Goal: Task Accomplishment & Management: Use online tool/utility

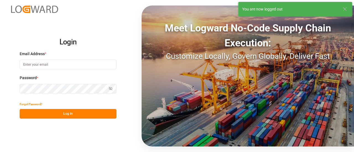
click at [69, 62] on input at bounding box center [68, 65] width 97 height 10
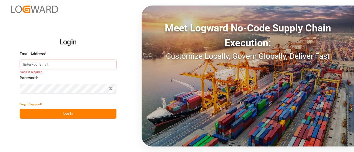
type input "elsie.sanchez@leschaco.com"
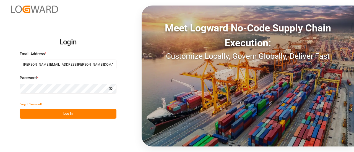
click at [56, 115] on button "Log In" at bounding box center [68, 114] width 97 height 10
click at [75, 66] on input at bounding box center [68, 65] width 97 height 10
type input "[PERSON_NAME][EMAIL_ADDRESS][PERSON_NAME][DOMAIN_NAME]"
click at [67, 114] on button "Log In" at bounding box center [68, 114] width 97 height 10
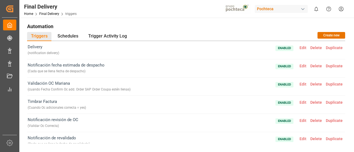
click at [273, 11] on div "Pochteca" at bounding box center [281, 9] width 53 height 8
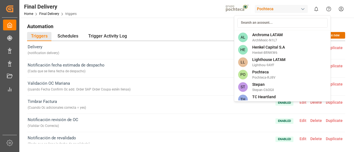
click at [263, 31] on div "AL Archroma LATAM ArchMexic-N1L7 HE Henkel Capital S.A Henkel-8RNKW6 LL Lightho…" at bounding box center [282, 58] width 97 height 87
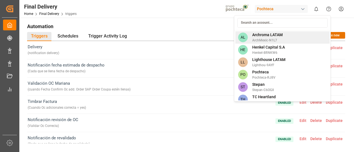
click at [265, 33] on span "Archroma LATAM" at bounding box center [267, 35] width 30 height 6
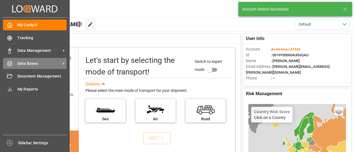
click at [43, 62] on span "Data Bases" at bounding box center [39, 64] width 44 height 6
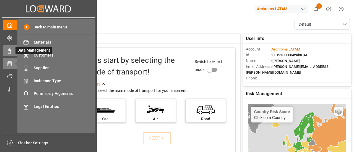
click at [14, 50] on icon at bounding box center [17, 51] width 6 height 6
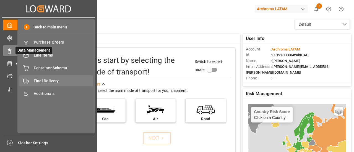
click at [66, 78] on div "Final Delivery Final Delivery" at bounding box center [56, 81] width 74 height 11
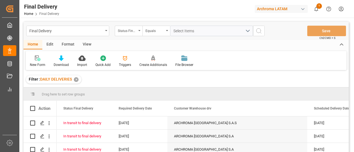
click at [50, 47] on div "Edit" at bounding box center [49, 44] width 15 height 9
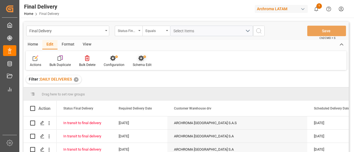
click at [146, 60] on div at bounding box center [142, 58] width 19 height 6
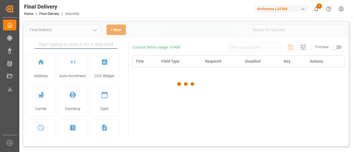
type input "Final Delivery"
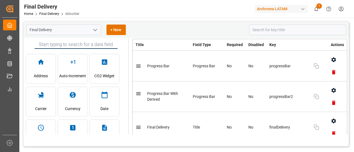
scroll to position [18, 0]
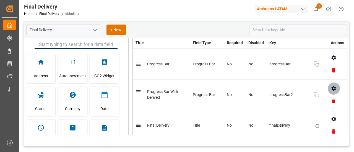
click at [331, 87] on icon "button" at bounding box center [333, 88] width 4 height 5
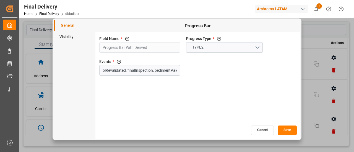
click at [65, 38] on li "Visibility" at bounding box center [75, 36] width 42 height 11
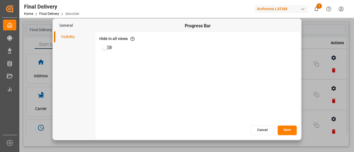
click at [107, 44] on input "primary checkbox" at bounding box center [105, 47] width 32 height 11
checkbox input "true"
click at [289, 131] on button "Save" at bounding box center [287, 131] width 19 height 10
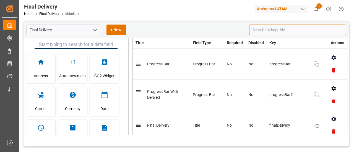
click at [265, 31] on input at bounding box center [297, 30] width 97 height 11
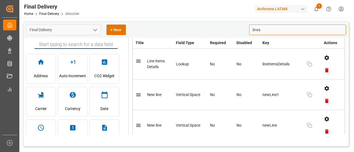
scroll to position [0, 0]
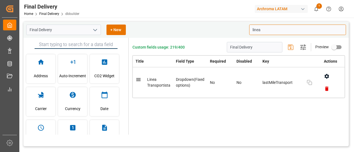
click at [328, 76] on icon "button" at bounding box center [327, 76] width 4 height 5
type input "linea"
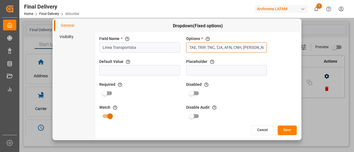
click at [256, 45] on input "TAE, TRIP, TNC, TJA, AFN, CNH, JAIME GODINEZ BENAVIDES, TRANSPORTES BELCHEZ SA …" at bounding box center [226, 47] width 81 height 11
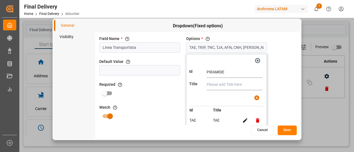
type input "PIRAMIDE"
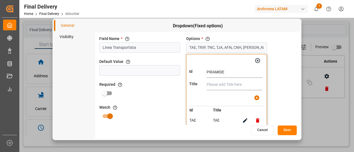
click at [226, 85] on input "text" at bounding box center [235, 84] width 56 height 11
type input "PIRAMIDE"
click at [258, 98] on icon "button" at bounding box center [257, 98] width 6 height 6
click at [256, 95] on icon "button" at bounding box center [257, 98] width 6 height 6
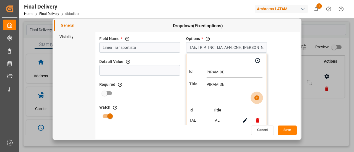
click at [256, 95] on icon "button" at bounding box center [257, 98] width 6 height 6
click at [243, 87] on input "PIRAMIDE" at bounding box center [235, 84] width 56 height 11
click at [230, 72] on input "PIRAMIDE" at bounding box center [235, 72] width 56 height 11
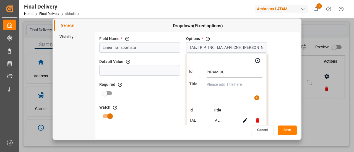
click at [230, 72] on input "PIRAMIDE" at bounding box center [235, 72] width 56 height 11
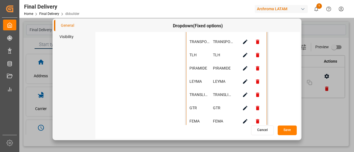
scroll to position [358, 0]
click at [262, 130] on button "Cancel" at bounding box center [262, 131] width 23 height 10
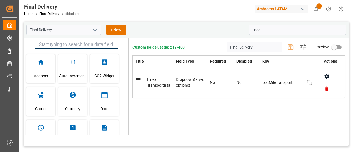
click at [94, 31] on icon "open menu" at bounding box center [95, 30] width 7 height 7
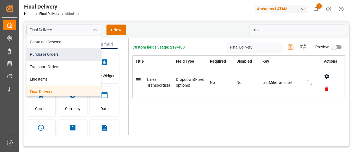
click at [88, 53] on div "Purchase Orders" at bounding box center [64, 54] width 74 height 12
type input "Purchase Orders"
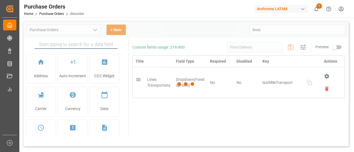
type input "Purchase Orders"
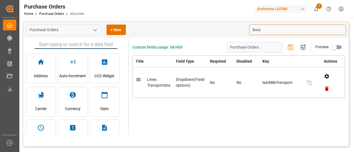
click at [268, 32] on input "linea" at bounding box center [297, 30] width 97 height 11
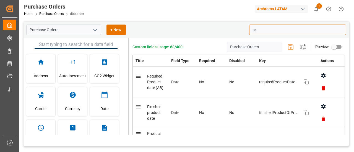
type input "p"
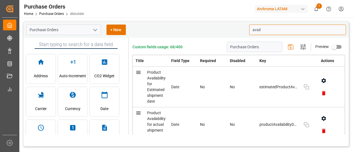
type input "avail"
click at [323, 80] on icon "button" at bounding box center [324, 81] width 6 height 6
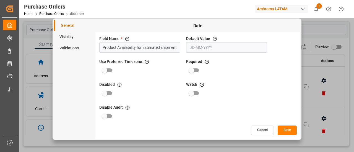
click at [73, 37] on li "Visibility" at bounding box center [75, 36] width 42 height 11
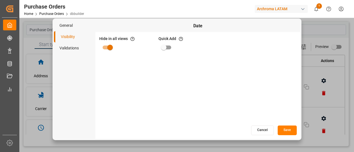
click at [264, 130] on button "Cancel" at bounding box center [262, 131] width 23 height 10
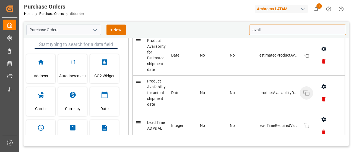
scroll to position [32, 0]
click at [321, 86] on icon "button" at bounding box center [324, 87] width 6 height 6
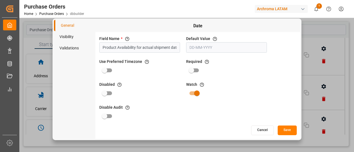
scroll to position [0, 1]
click at [71, 36] on li "Visibility" at bounding box center [75, 36] width 42 height 11
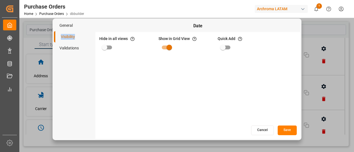
click at [71, 36] on li "Visibility" at bounding box center [75, 36] width 42 height 11
click at [109, 48] on input "primary checkbox" at bounding box center [105, 47] width 32 height 11
checkbox input "true"
click at [282, 129] on button "Save" at bounding box center [287, 131] width 19 height 10
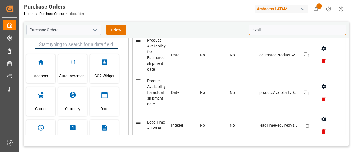
click at [263, 32] on input "avail" at bounding box center [297, 30] width 97 height 11
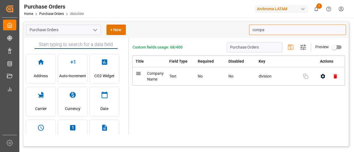
click at [321, 76] on icon "button" at bounding box center [323, 77] width 6 height 6
type input "compa"
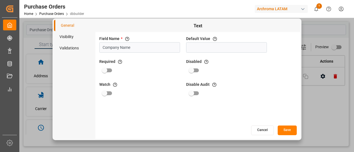
click at [75, 35] on li "Visibility" at bounding box center [75, 36] width 42 height 11
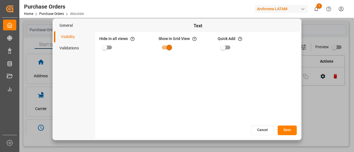
click at [110, 48] on input "primary checkbox" at bounding box center [105, 47] width 32 height 11
checkbox input "true"
click at [287, 131] on button "Save" at bounding box center [287, 131] width 19 height 10
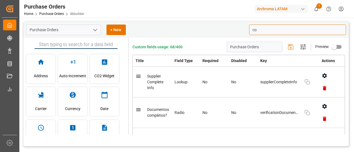
type input "c"
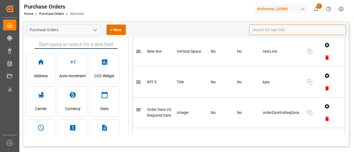
scroll to position [1728, 0]
click at [325, 73] on icon "button" at bounding box center [327, 76] width 6 height 6
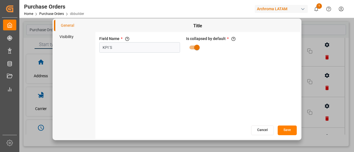
click at [260, 131] on button "Cancel" at bounding box center [262, 131] width 23 height 10
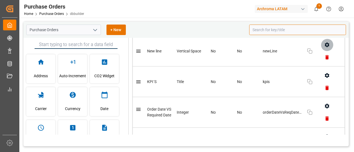
click at [325, 42] on icon "button" at bounding box center [327, 45] width 6 height 6
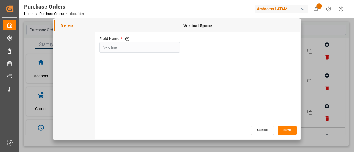
click at [260, 131] on button "Cancel" at bounding box center [262, 131] width 23 height 10
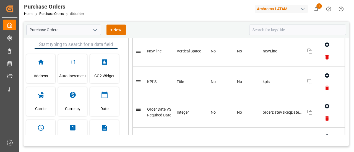
click at [94, 32] on icon "open menu" at bounding box center [95, 30] width 7 height 7
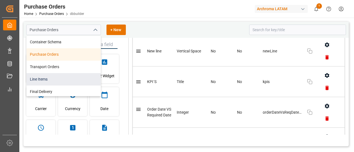
click at [59, 81] on div "Line Items" at bounding box center [64, 79] width 74 height 12
type input "Line Items"
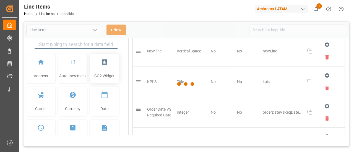
type input "Line Items"
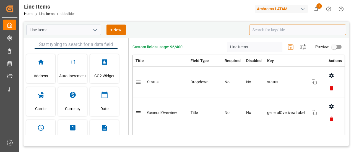
click at [260, 33] on input at bounding box center [297, 30] width 97 height 11
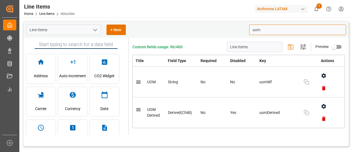
click at [321, 108] on icon "button" at bounding box center [324, 107] width 6 height 6
type input "uom"
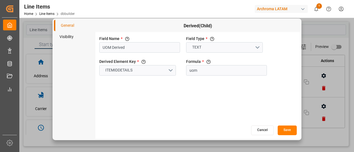
click at [72, 37] on li "Visibility" at bounding box center [75, 36] width 42 height 11
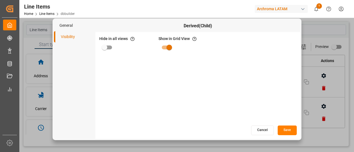
click at [110, 49] on input "primary checkbox" at bounding box center [105, 47] width 32 height 11
checkbox input "true"
click at [285, 128] on button "Save" at bounding box center [287, 131] width 19 height 10
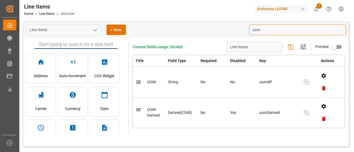
click at [275, 33] on input "uom" at bounding box center [297, 30] width 97 height 11
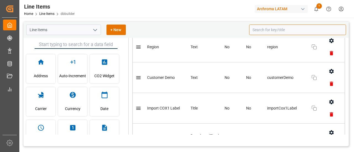
scroll to position [1933, 0]
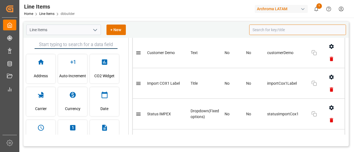
click at [331, 74] on icon "button" at bounding box center [332, 77] width 6 height 6
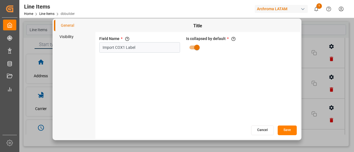
click at [262, 129] on button "Cancel" at bounding box center [262, 131] width 23 height 10
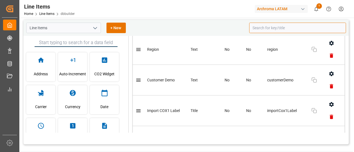
scroll to position [1902, 0]
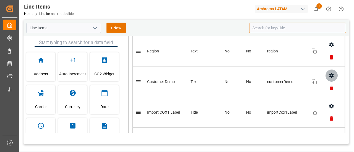
click at [329, 73] on icon "button" at bounding box center [332, 76] width 6 height 6
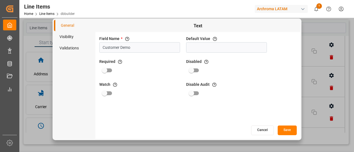
click at [69, 37] on li "Visibility" at bounding box center [75, 36] width 42 height 11
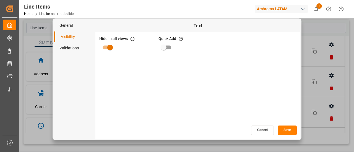
click at [266, 131] on button "Cancel" at bounding box center [262, 131] width 23 height 10
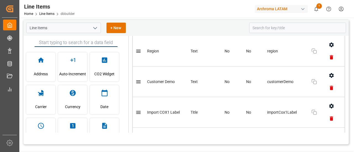
click at [95, 26] on icon "open menu" at bounding box center [95, 28] width 7 height 7
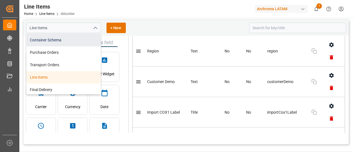
click at [66, 38] on div "Container Schema" at bounding box center [64, 40] width 74 height 12
type input "Container Schema"
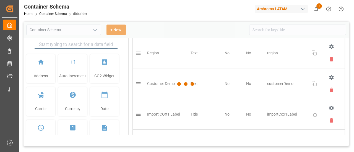
type input "Container Schema"
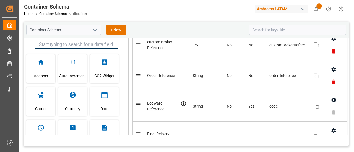
scroll to position [191, 0]
click at [331, 69] on icon "button" at bounding box center [334, 69] width 6 height 6
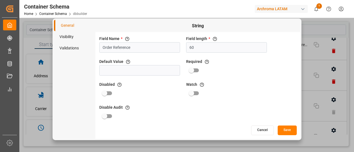
click at [70, 39] on li "Visibility" at bounding box center [75, 36] width 42 height 11
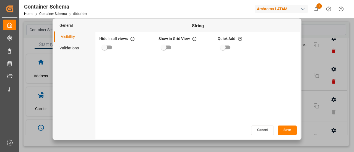
click at [102, 47] on input "primary checkbox" at bounding box center [105, 47] width 32 height 11
checkbox input "true"
click at [284, 130] on button "Save" at bounding box center [287, 131] width 19 height 10
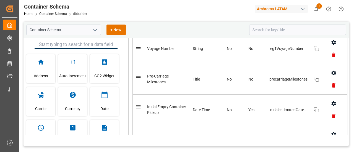
scroll to position [2401, 0]
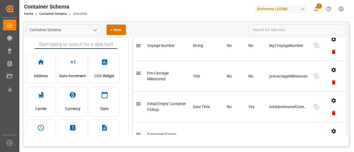
click at [331, 68] on icon "button" at bounding box center [333, 70] width 4 height 5
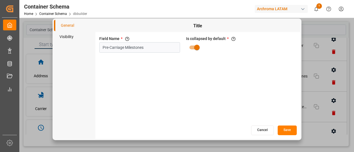
click at [258, 127] on button "Cancel" at bounding box center [262, 131] width 23 height 10
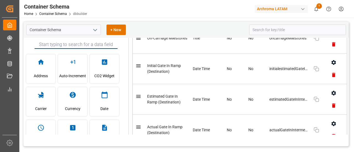
scroll to position [3219, 0]
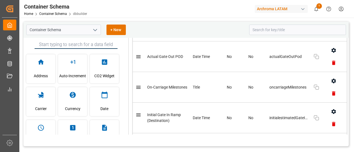
click at [331, 78] on icon "button" at bounding box center [334, 81] width 6 height 6
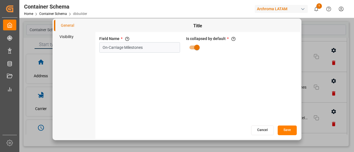
click at [260, 132] on button "Cancel" at bounding box center [262, 131] width 23 height 10
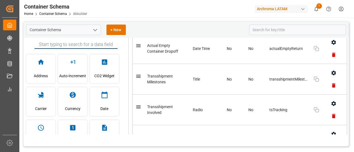
scroll to position [3708, 0]
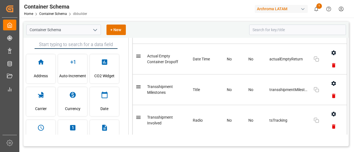
click at [331, 81] on icon "button" at bounding box center [333, 83] width 4 height 5
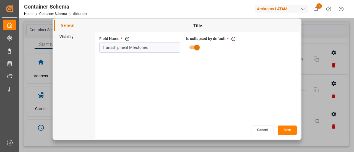
click at [259, 128] on button "Cancel" at bounding box center [262, 131] width 23 height 10
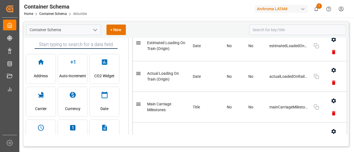
scroll to position [2770, 0]
click at [328, 95] on button "button" at bounding box center [334, 101] width 12 height 12
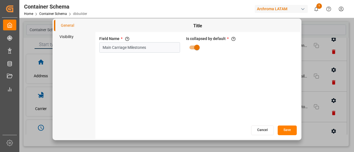
click at [264, 132] on button "Cancel" at bounding box center [262, 131] width 23 height 10
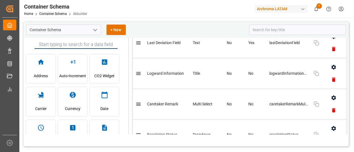
scroll to position [4554, 0]
click at [333, 61] on button "button" at bounding box center [334, 67] width 12 height 12
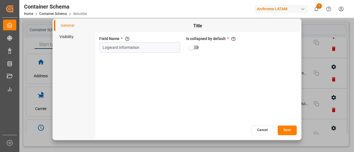
click at [191, 47] on input "primary checkbox" at bounding box center [192, 47] width 32 height 11
checkbox input "true"
click at [294, 131] on button "Save" at bounding box center [287, 131] width 19 height 10
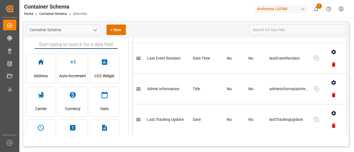
scroll to position [4845, 0]
click at [331, 80] on icon "button" at bounding box center [334, 83] width 6 height 6
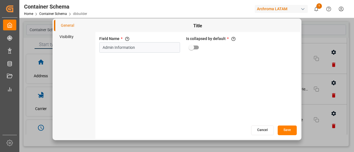
click at [197, 49] on input "primary checkbox" at bounding box center [192, 47] width 32 height 11
checkbox input "true"
click at [284, 128] on button "Save" at bounding box center [287, 131] width 19 height 10
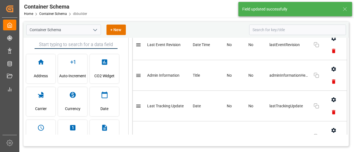
scroll to position [4855, 0]
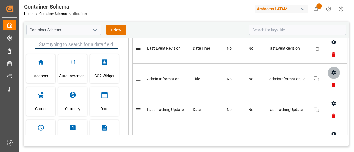
click at [331, 70] on icon "button" at bounding box center [334, 73] width 6 height 6
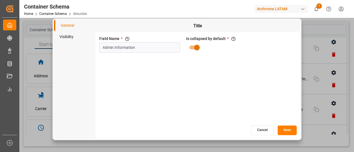
click at [266, 132] on button "Cancel" at bounding box center [262, 131] width 23 height 10
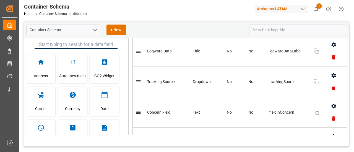
scroll to position [5095, 0]
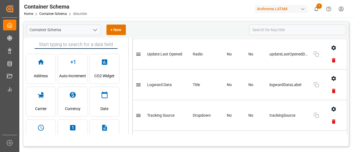
click at [331, 76] on icon "button" at bounding box center [333, 78] width 4 height 5
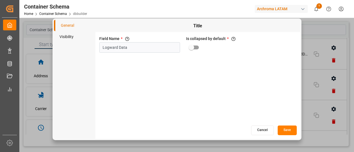
click at [193, 45] on input "primary checkbox" at bounding box center [192, 47] width 32 height 11
checkbox input "true"
click at [283, 129] on button "Save" at bounding box center [287, 131] width 19 height 10
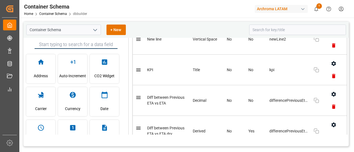
scroll to position [5356, 0]
click at [331, 61] on icon "button" at bounding box center [333, 63] width 4 height 5
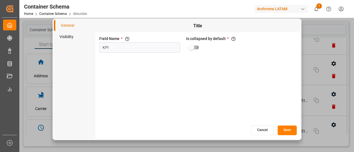
click at [199, 48] on input "primary checkbox" at bounding box center [192, 47] width 32 height 11
checkbox input "true"
click at [286, 131] on button "Save" at bounding box center [287, 131] width 19 height 10
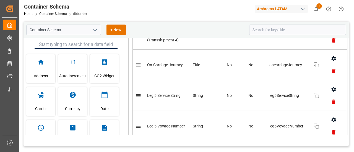
scroll to position [8345, 0]
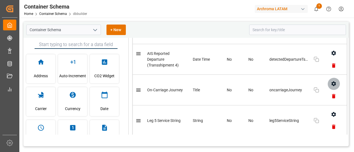
click at [331, 81] on icon "button" at bounding box center [334, 84] width 6 height 6
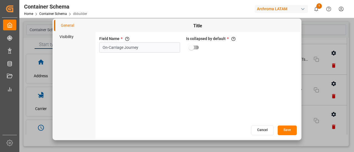
click at [198, 48] on input "primary checkbox" at bounding box center [192, 47] width 32 height 11
checkbox input "true"
click at [282, 129] on button "Save" at bounding box center [287, 131] width 19 height 10
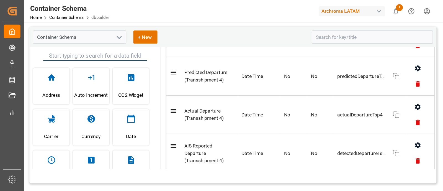
scroll to position [5333, 0]
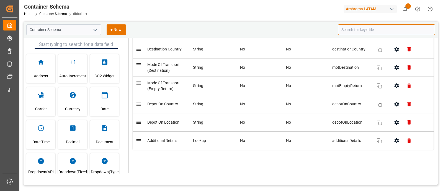
click at [354, 26] on input at bounding box center [386, 29] width 97 height 11
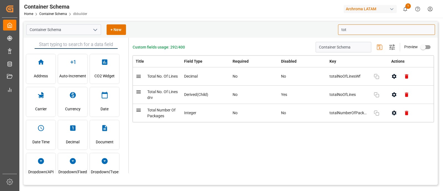
scroll to position [0, 0]
click at [354, 96] on icon "button" at bounding box center [394, 95] width 6 height 6
type input "tota"
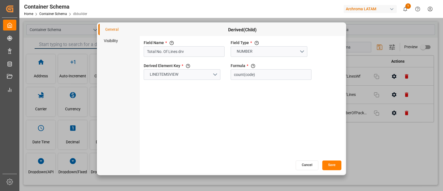
click at [120, 44] on li "Visibility" at bounding box center [119, 40] width 42 height 11
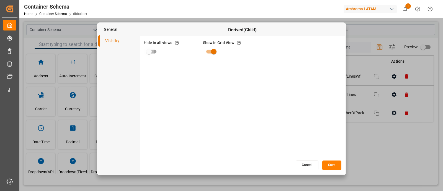
click at [151, 50] on input "primary checkbox" at bounding box center [149, 51] width 32 height 11
checkbox input "true"
click at [331, 152] on button "Save" at bounding box center [331, 165] width 19 height 10
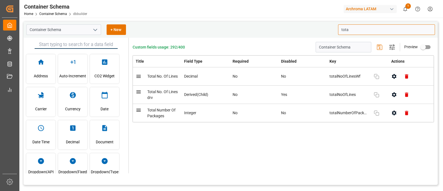
click at [354, 28] on input "tota" at bounding box center [386, 29] width 97 height 11
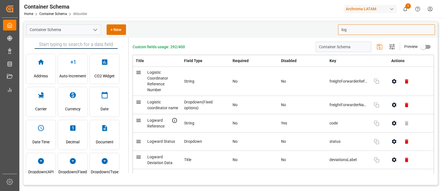
click at [354, 152] on icon "button" at bounding box center [394, 159] width 4 height 5
type input "log"
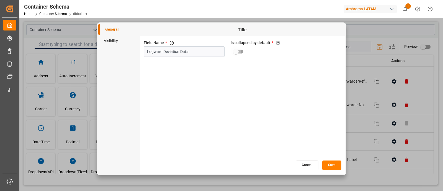
click at [239, 51] on input "primary checkbox" at bounding box center [236, 51] width 32 height 11
checkbox input "true"
click at [334, 152] on button "Save" at bounding box center [331, 165] width 19 height 10
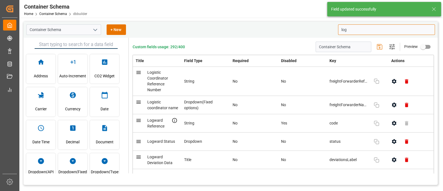
click at [353, 32] on input "log" at bounding box center [386, 29] width 97 height 11
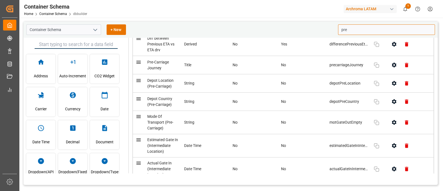
scroll to position [131, 0]
type input "pre"
click at [354, 63] on icon "button" at bounding box center [394, 65] width 6 height 6
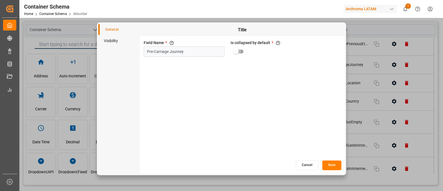
click at [237, 51] on input "primary checkbox" at bounding box center [236, 51] width 32 height 11
checkbox input "true"
click at [331, 152] on button "Save" at bounding box center [331, 165] width 19 height 10
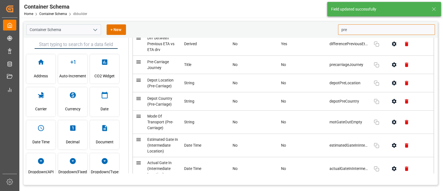
click at [354, 29] on input "pre" at bounding box center [386, 29] width 97 height 11
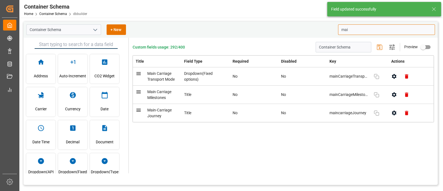
scroll to position [0, 0]
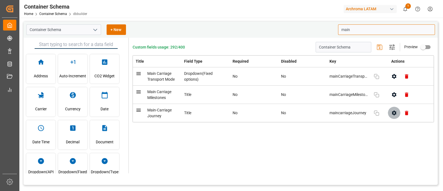
click at [354, 113] on icon "button" at bounding box center [394, 112] width 4 height 5
type input "main"
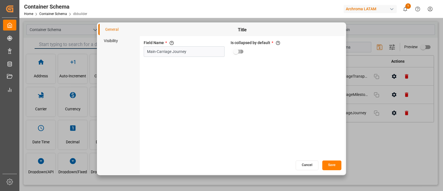
click at [239, 52] on input "primary checkbox" at bounding box center [236, 51] width 32 height 11
checkbox input "true"
click at [329, 152] on button "Save" at bounding box center [331, 165] width 19 height 10
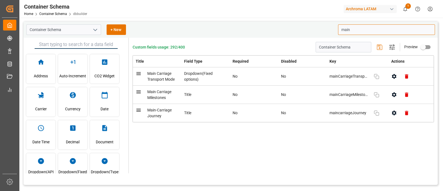
click at [354, 33] on input "main" at bounding box center [386, 29] width 97 height 11
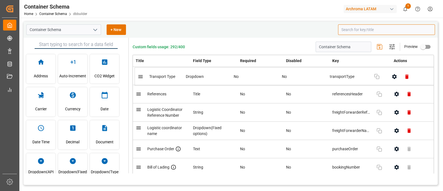
drag, startPoint x: 140, startPoint y: 95, endPoint x: 142, endPoint y: 74, distance: 21.1
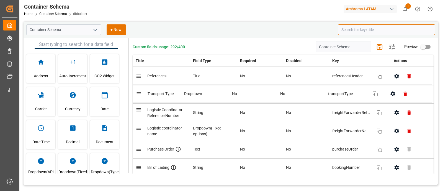
drag, startPoint x: 195, startPoint y: 76, endPoint x: 196, endPoint y: 97, distance: 21.3
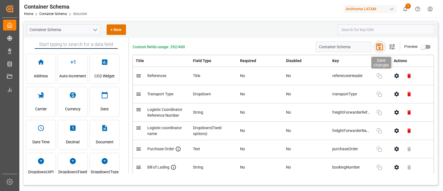
click at [354, 47] on icon "button" at bounding box center [379, 46] width 9 height 9
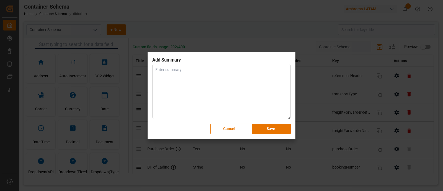
click at [218, 73] on textarea at bounding box center [221, 91] width 138 height 55
click at [156, 68] on textarea "Continuous Improvement" at bounding box center [221, 91] width 138 height 55
type textarea "Process Continuous Improvement"
click at [271, 126] on button "Save" at bounding box center [271, 128] width 39 height 11
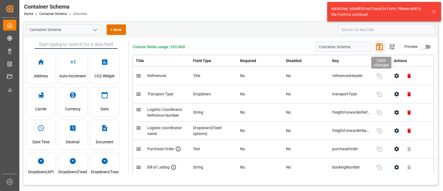
click at [354, 47] on icon "button" at bounding box center [379, 46] width 7 height 7
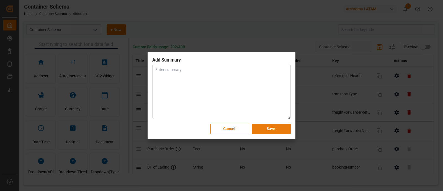
click at [279, 130] on button "Save" at bounding box center [271, 128] width 39 height 11
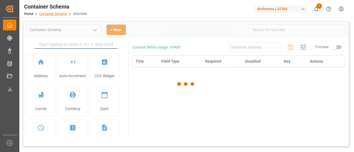
click at [51, 15] on link "Container Schema" at bounding box center [53, 14] width 28 height 4
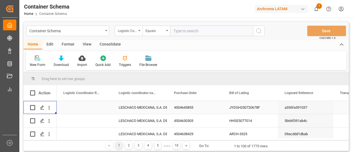
click at [43, 109] on icon "Press SPACE to select this row." at bounding box center [42, 108] width 4 height 4
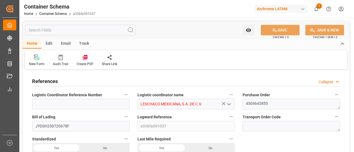
type input "0"
type input "7"
type input "1"
type input "13"
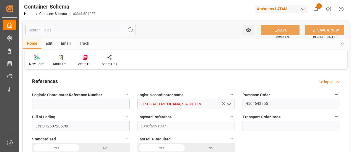
type input "2340"
type input "2568.8"
type input "Maersk"
type input "Maersk Line AS"
type input "CNSGH"
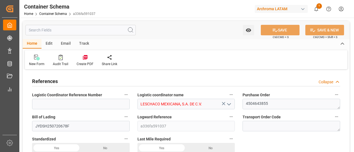
type input "CNSHG"
type input "MXZLO"
type input "9964508"
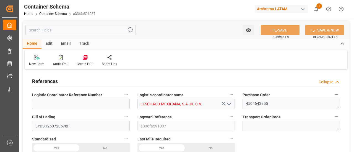
type input "9964508"
type input "11-08-2025 20:45"
type input "11-08-2025"
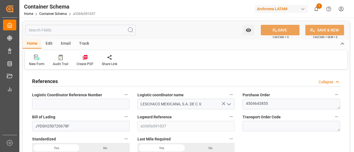
type input "24-08-2025"
type input "12-08-2025"
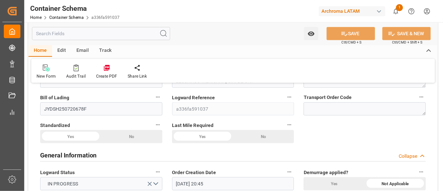
scroll to position [40, 0]
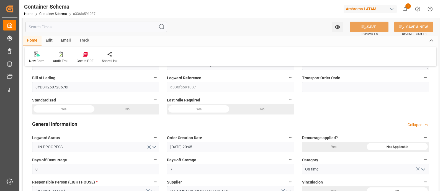
drag, startPoint x: 303, startPoint y: 0, endPoint x: 225, endPoint y: 49, distance: 92.1
click at [225, 49] on div "New Form Audit Trail Create PDF Share Link" at bounding box center [230, 56] width 411 height 19
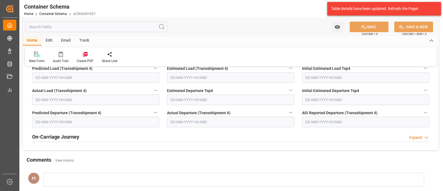
scroll to position [1371, 0]
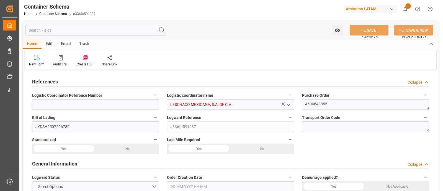
type input "0"
type input "7"
type input "1"
type input "13"
type input "2340"
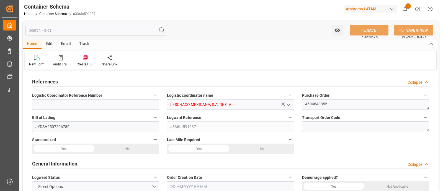
type input "2568.8"
type input "Maersk"
type input "Maersk Line AS"
type input "CNSGH"
type input "CNSHG"
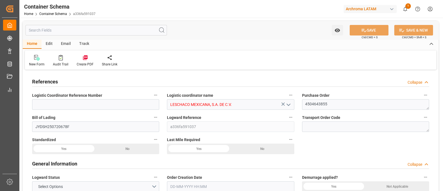
type input "MXZLO"
type input "9964508"
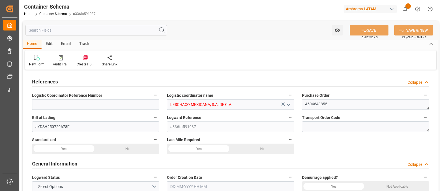
type input "9964508"
type input "[DATE] 20:45"
type input "[DATE]"
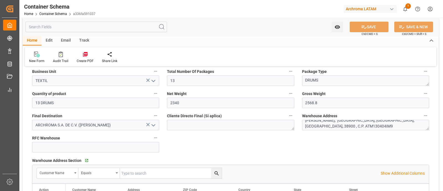
scroll to position [330, 0]
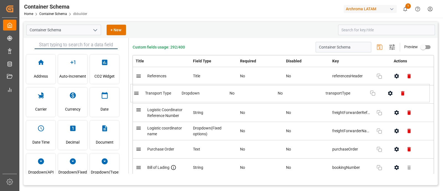
drag, startPoint x: 166, startPoint y: 113, endPoint x: 167, endPoint y: 85, distance: 27.9
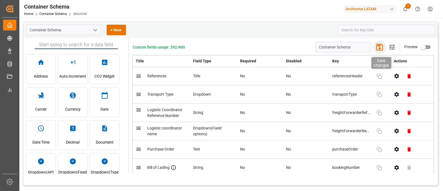
click at [376, 49] on icon "button" at bounding box center [379, 47] width 9 height 9
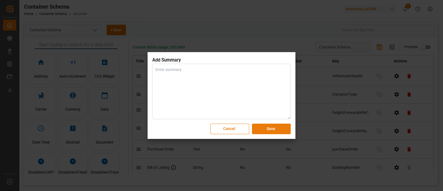
click at [281, 127] on button "Save" at bounding box center [271, 128] width 39 height 11
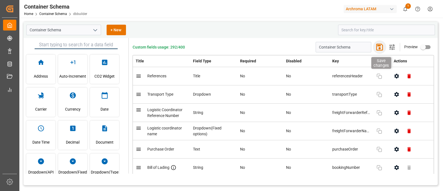
click at [376, 47] on icon "button" at bounding box center [379, 47] width 9 height 9
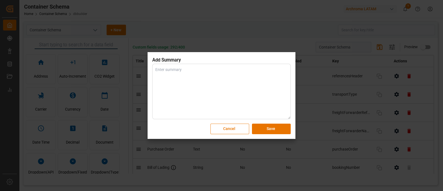
click at [249, 87] on textarea at bounding box center [221, 91] width 138 height 55
type textarea "Process Continuous Improvement"
click at [274, 129] on button "Save" at bounding box center [271, 128] width 39 height 11
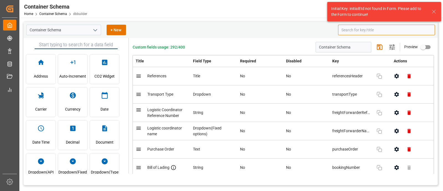
click at [378, 28] on input at bounding box center [386, 30] width 97 height 11
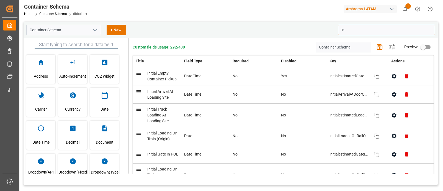
type input "i"
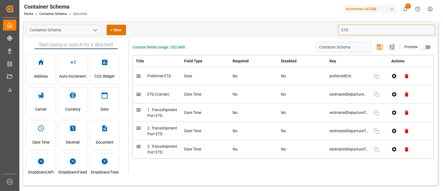
type input "ETD"
click at [360, 30] on input "ETD" at bounding box center [386, 30] width 97 height 11
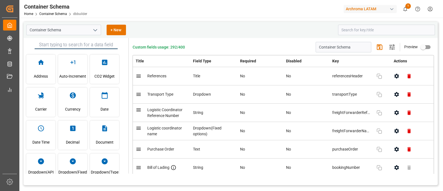
click at [299, 37] on div "Container Schema + New" at bounding box center [231, 30] width 414 height 16
click at [388, 47] on icon "button" at bounding box center [391, 47] width 7 height 7
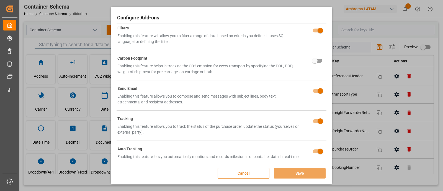
click at [248, 170] on button "Cancel" at bounding box center [243, 173] width 52 height 11
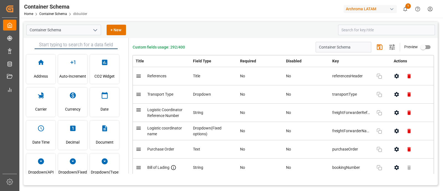
click at [226, 40] on div "Custom fields usage: 292/400 Container Schema Save changes Settings Preview Tit…" at bounding box center [283, 105] width 309 height 135
click at [203, 23] on div "Container Schema + New" at bounding box center [231, 30] width 414 height 16
click at [204, 32] on div "Container Schema + New" at bounding box center [180, 30] width 308 height 11
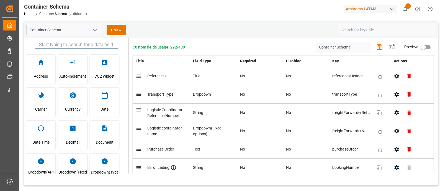
click at [190, 15] on div "Container Schema Home Container Schema dbbuilder Archroma LATAM 1 Notifications…" at bounding box center [228, 9] width 427 height 18
click at [164, 19] on div "Container Schema + New Address Auto-Increment CO2 Widget Carrier Currency Date …" at bounding box center [230, 136] width 422 height 237
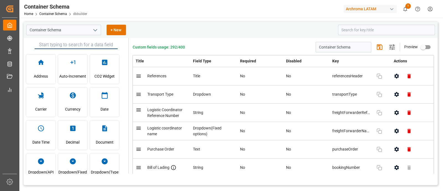
click at [164, 19] on div "Container Schema + New Address Auto-Increment CO2 Widget Carrier Currency Date …" at bounding box center [230, 136] width 422 height 237
click at [176, 11] on div "Container Schema Home Container Schema dbbuilder Archroma LATAM 1 Notifications…" at bounding box center [228, 9] width 427 height 18
click at [173, 13] on div "Container Schema Home Container Schema dbbuilder Archroma LATAM 1 Notifications…" at bounding box center [228, 9] width 427 height 18
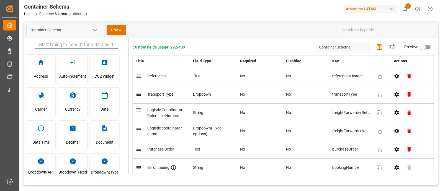
click at [194, 14] on div "Container Schema Home Container Schema dbbuilder Archroma LATAM 1 Notifications…" at bounding box center [228, 9] width 427 height 18
click at [281, 31] on div "Container Schema + New" at bounding box center [180, 30] width 308 height 11
click at [176, 21] on div "Container Schema + New Address Auto-Increment CO2 Widget Carrier Currency Date …" at bounding box center [230, 136] width 422 height 237
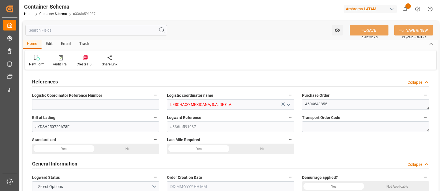
type input "0"
type input "7"
type input "1"
type input "13"
type input "2340"
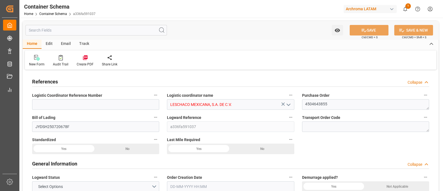
type input "2568.8"
type input "Maersk"
type input "Maersk Line AS"
type input "CNSGH"
type input "CNSHG"
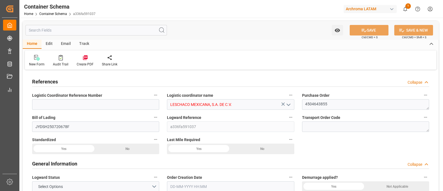
type input "MXZLO"
type input "9964508"
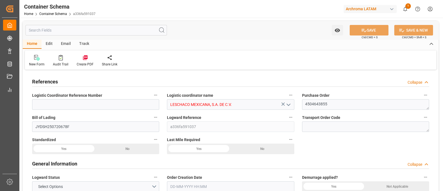
type input "9964508"
type input "11-08-2025 20:45"
type input "11-08-2025"
type input "24-08-2025"
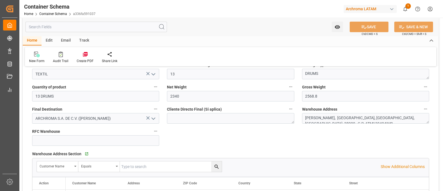
scroll to position [321, 0]
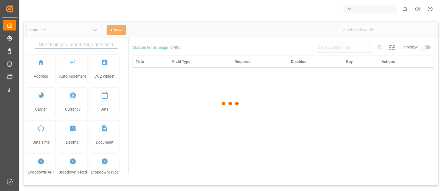
type input "Container Schema"
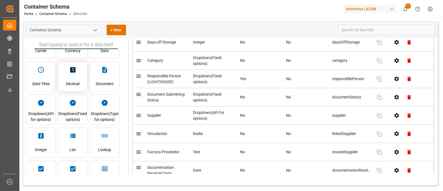
scroll to position [59, 0]
click at [79, 109] on span "Dropdown(Fixed options)" at bounding box center [72, 116] width 29 height 15
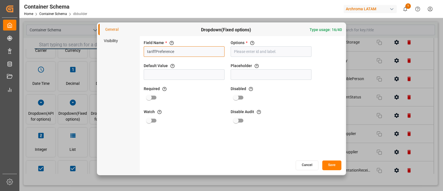
drag, startPoint x: 182, startPoint y: 50, endPoint x: 125, endPoint y: 50, distance: 57.3
click at [125, 50] on div "General Visibility Dropdown(Fixed options) Type usage: 16/40 Field Name * The t…" at bounding box center [221, 99] width 246 height 150
paste input "Tariff"
type input "Tariff Preference"
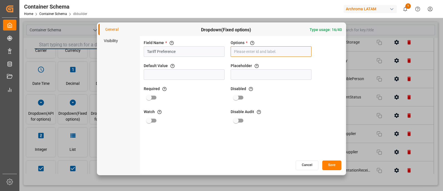
click at [258, 52] on input "text" at bounding box center [270, 51] width 81 height 11
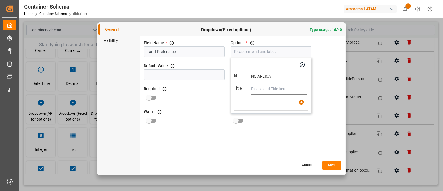
type input "NO APLICA"
click at [267, 88] on input "text" at bounding box center [279, 88] width 56 height 11
paste input "NO APLICA"
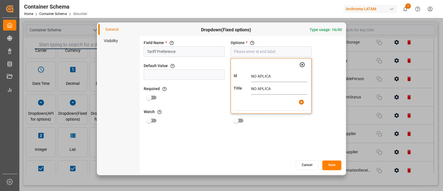
type input "NO APLICA"
click at [305, 103] on button "button" at bounding box center [301, 102] width 12 height 12
type input "NO APLICA"
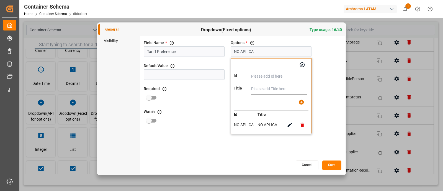
paste input "TMEC"
type input "TMEC"
click at [270, 91] on input "text" at bounding box center [279, 88] width 56 height 11
paste input "TMEC"
type input "TMEC"
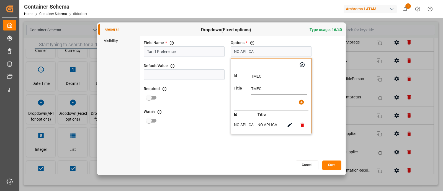
click at [300, 100] on icon "button" at bounding box center [301, 101] width 5 height 5
type input "NO APLICA, TMEC"
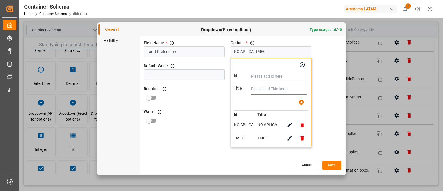
paste input "EUR1"
type input "EUR1"
click at [257, 85] on input "text" at bounding box center [279, 88] width 56 height 11
paste input "EUR1"
type input "EUR1"
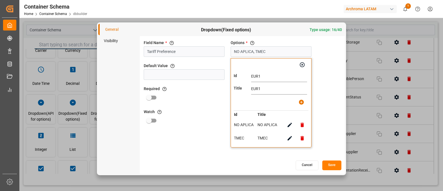
click at [302, 103] on icon "button" at bounding box center [301, 101] width 5 height 5
type input "NO APLICA, TMEC, EUR1"
paste input "EXPORTADOR AUTORIZADO"
type input "EXPORTADOR AUTORIZADO"
click at [281, 91] on input "text" at bounding box center [279, 88] width 56 height 11
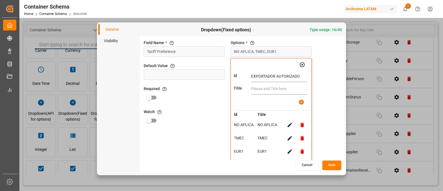
paste input "EXPORTADOR AUTORIZADO"
type input "EXPORTADOR AUTORIZADO"
click at [299, 101] on icon "button" at bounding box center [301, 101] width 5 height 5
type input "NO APLICA, TMEC, EUR1, EXPORTADOR AUTORIZADO"
click at [302, 66] on icon "button" at bounding box center [302, 65] width 6 height 6
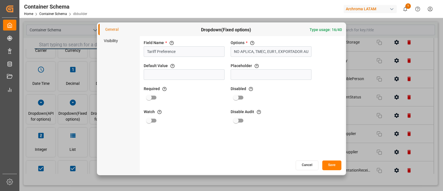
click at [331, 166] on button "Save" at bounding box center [331, 165] width 19 height 10
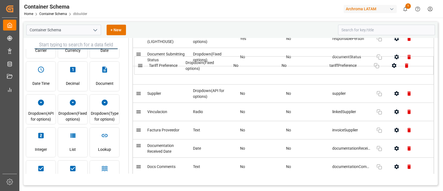
scroll to position [401, 0]
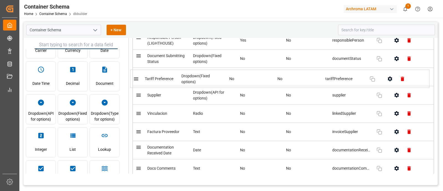
drag, startPoint x: 224, startPoint y: 141, endPoint x: 221, endPoint y: 76, distance: 65.6
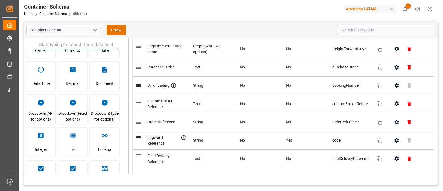
scroll to position [0, 0]
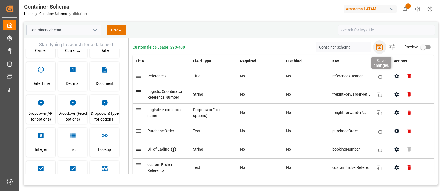
click at [379, 48] on icon "button" at bounding box center [379, 47] width 9 height 9
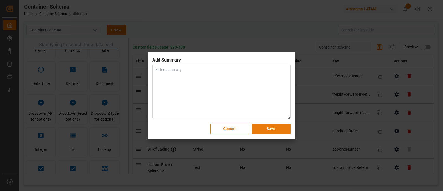
click at [269, 126] on button "Save" at bounding box center [271, 128] width 39 height 11
